Goal: Task Accomplishment & Management: Manage account settings

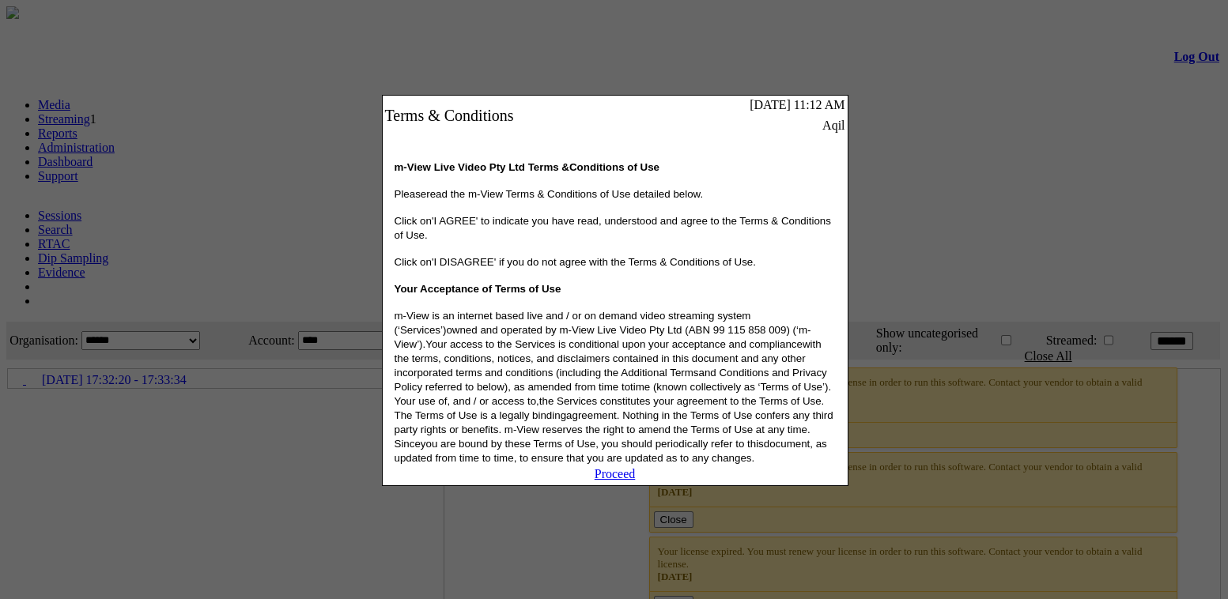
drag, startPoint x: 615, startPoint y: 487, endPoint x: 598, endPoint y: 465, distance: 28.1
click at [615, 481] on link "Proceed" at bounding box center [614, 473] width 41 height 13
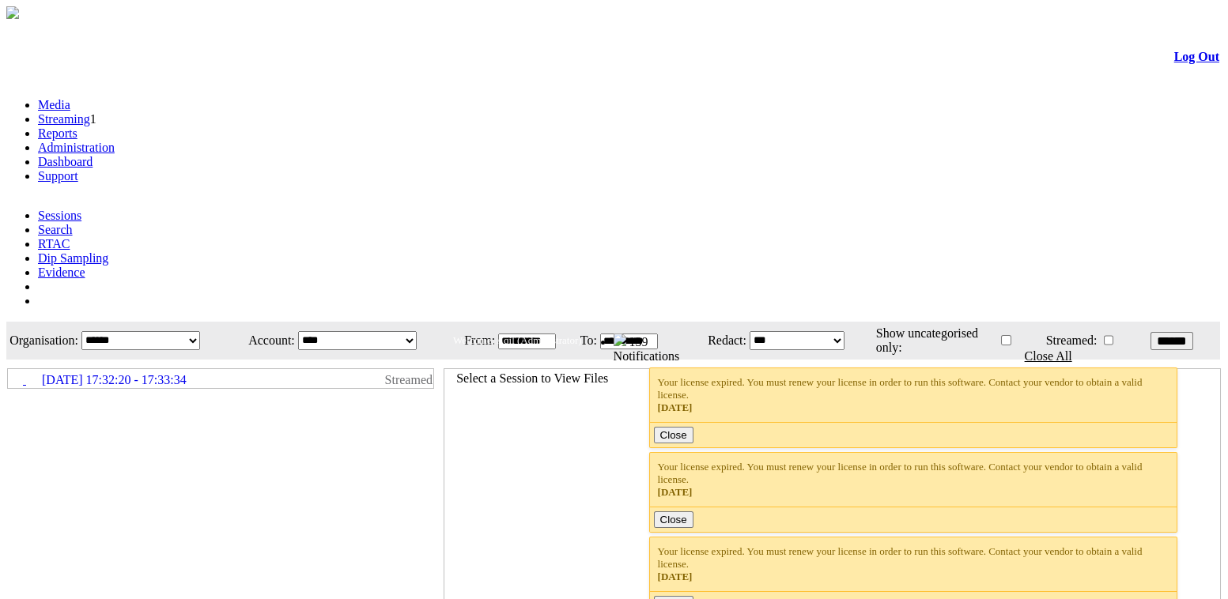
click at [115, 141] on link "Administration" at bounding box center [76, 147] width 77 height 13
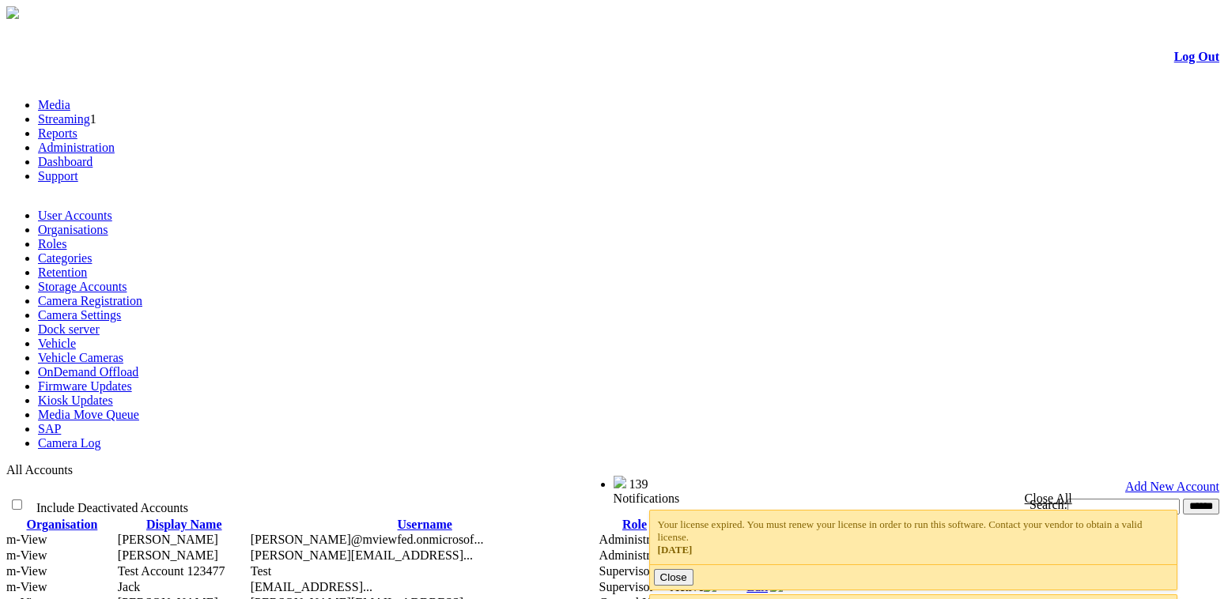
click at [121, 308] on link "Camera Settings" at bounding box center [79, 314] width 83 height 13
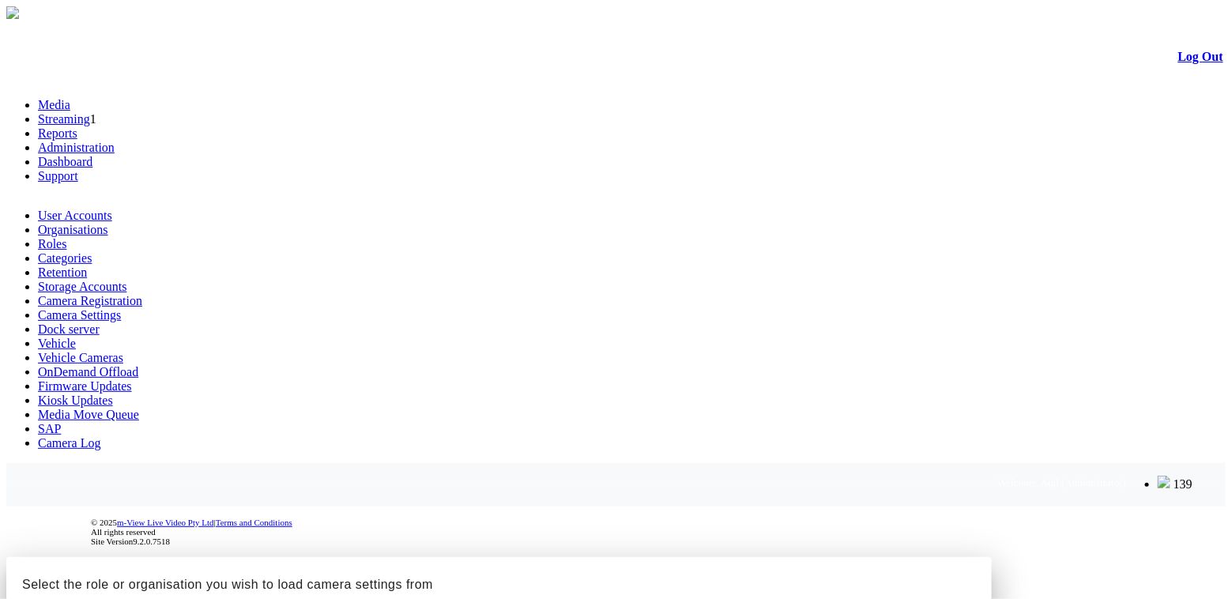
click at [806, 557] on h2 "Select the role or organisation you wish to load camera settings from" at bounding box center [499, 575] width 986 height 37
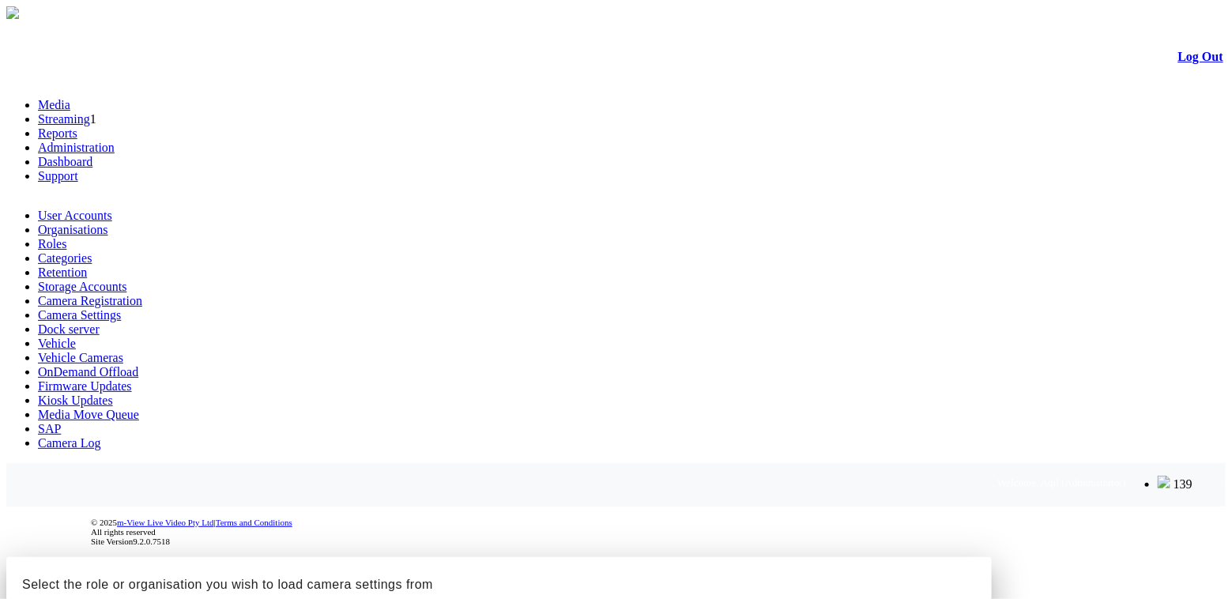
drag, startPoint x: 834, startPoint y: 311, endPoint x: 846, endPoint y: 311, distance: 11.9
click at [802, 557] on div at bounding box center [616, 557] width 1220 height 0
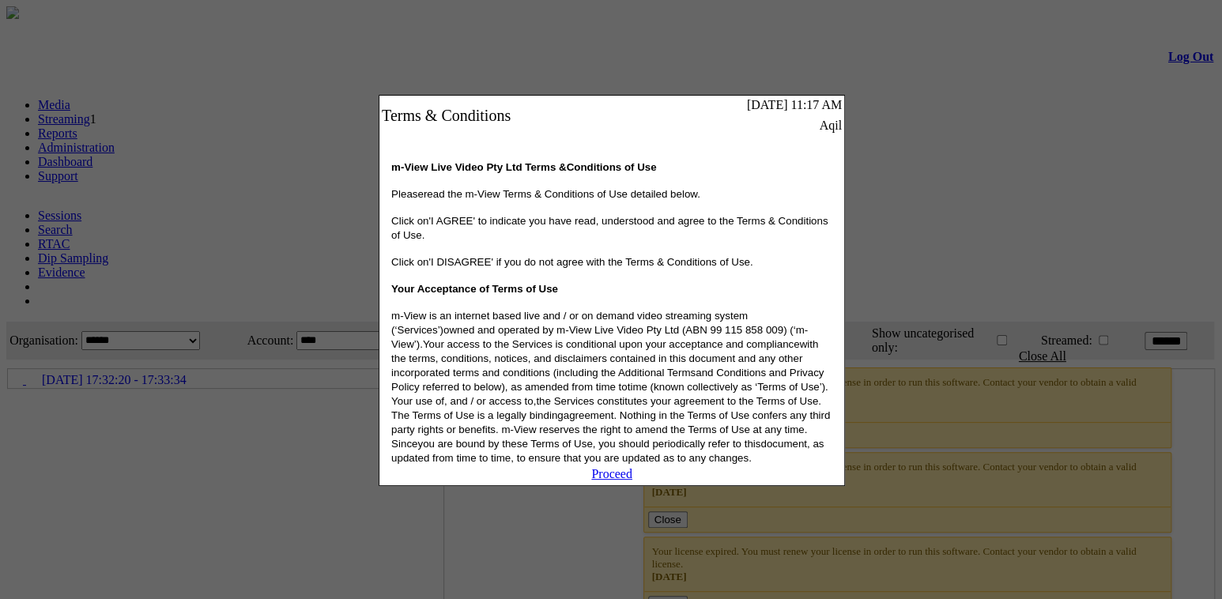
click at [624, 481] on link "Proceed" at bounding box center [611, 473] width 41 height 13
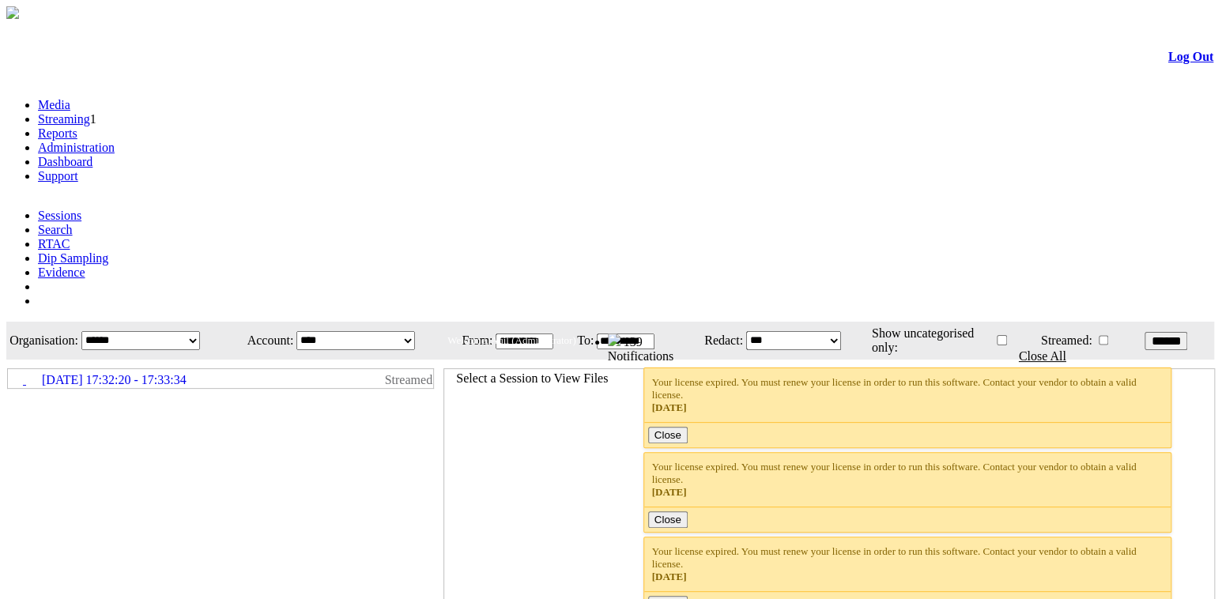
click at [115, 141] on link "Administration" at bounding box center [76, 147] width 77 height 13
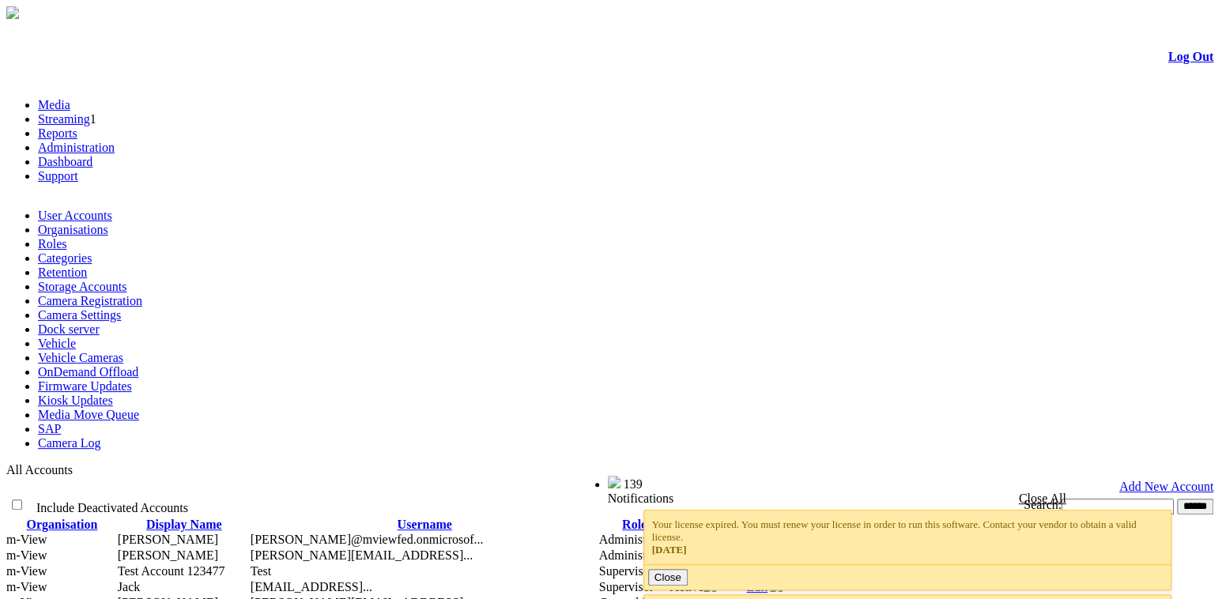
click at [121, 308] on link "Camera Settings" at bounding box center [79, 314] width 83 height 13
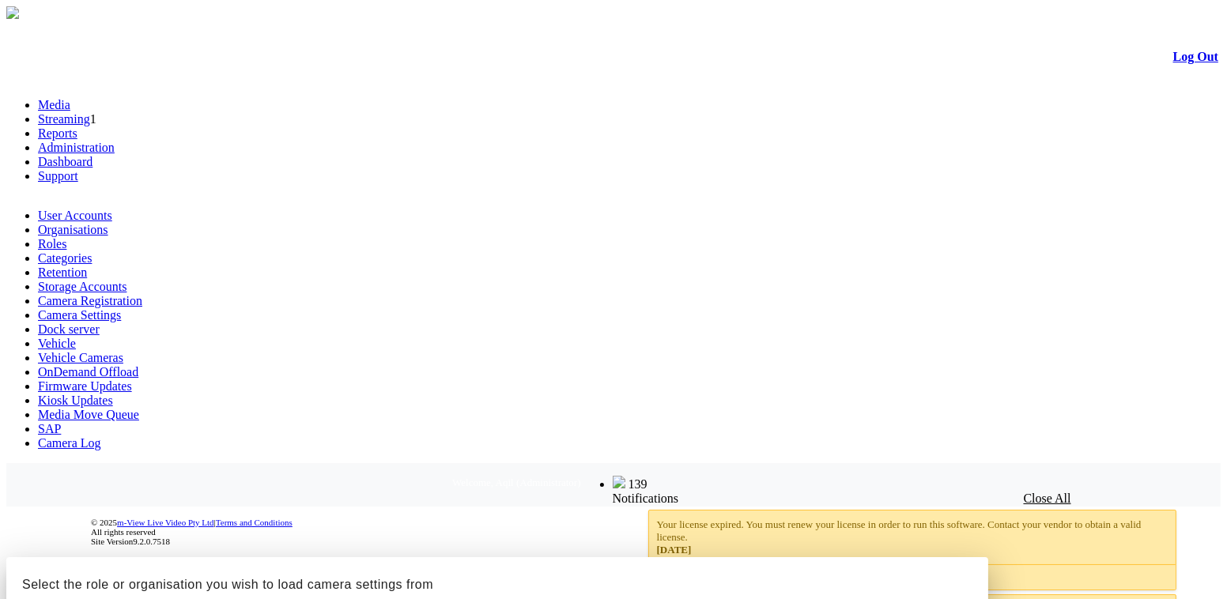
click at [1189, 557] on div at bounding box center [613, 557] width 1214 height 0
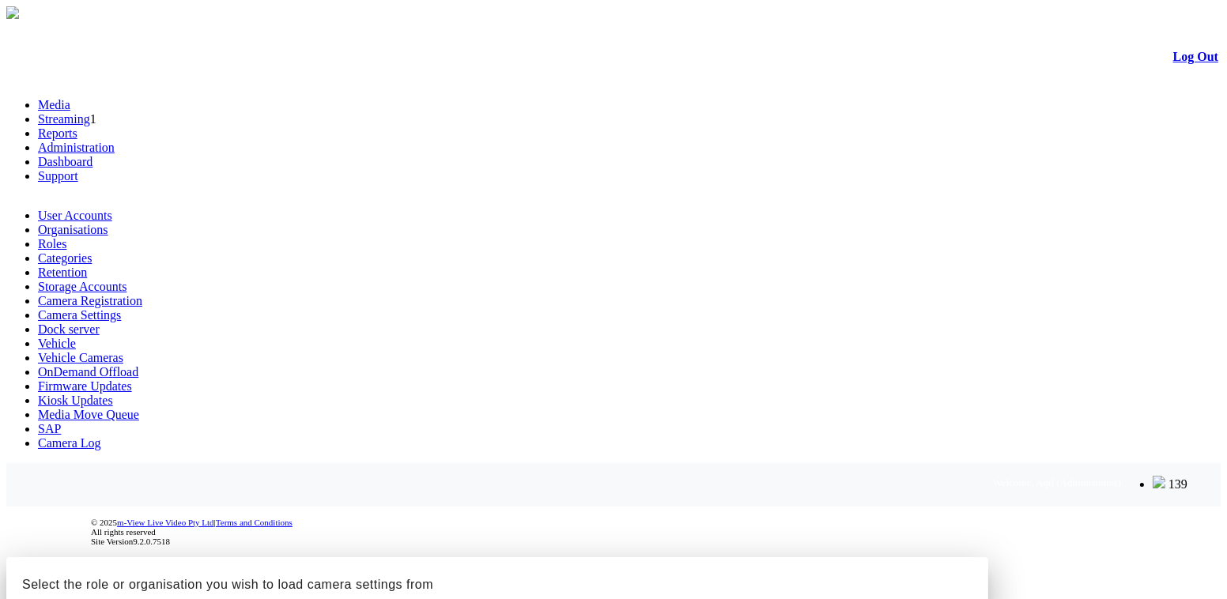
click at [1156, 557] on div at bounding box center [613, 557] width 1214 height 0
click at [862, 557] on div at bounding box center [613, 557] width 1214 height 0
click at [1017, 557] on div at bounding box center [613, 557] width 1214 height 0
click at [458, 557] on div at bounding box center [613, 557] width 1214 height 0
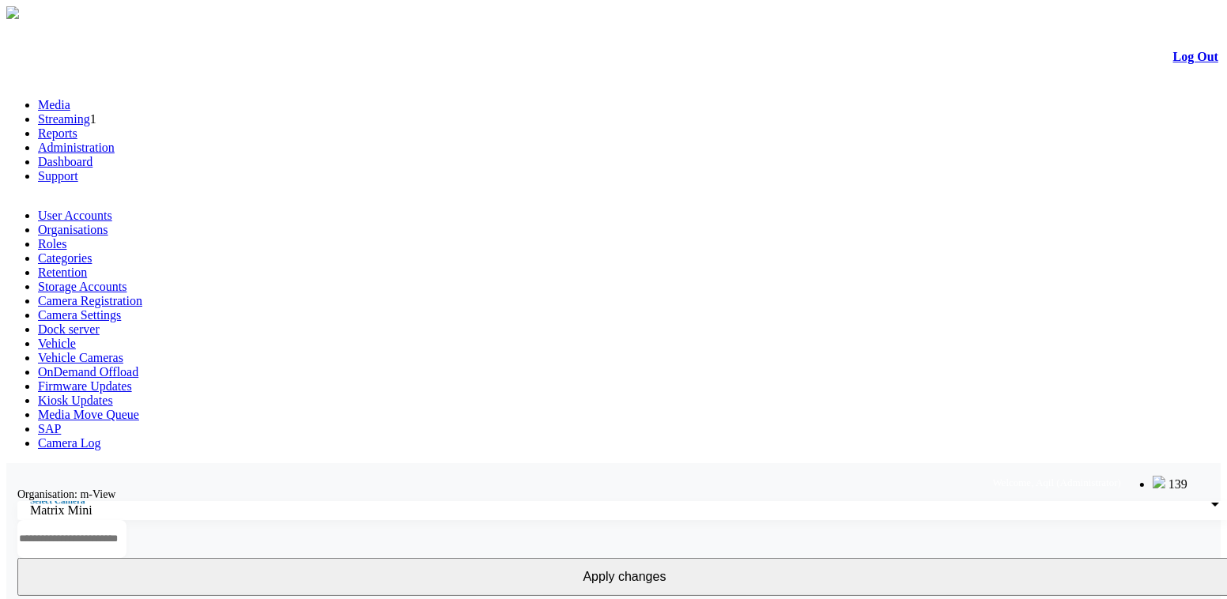
click at [1175, 62] on link "Log Out" at bounding box center [1195, 56] width 45 height 13
